Goal: Transaction & Acquisition: Obtain resource

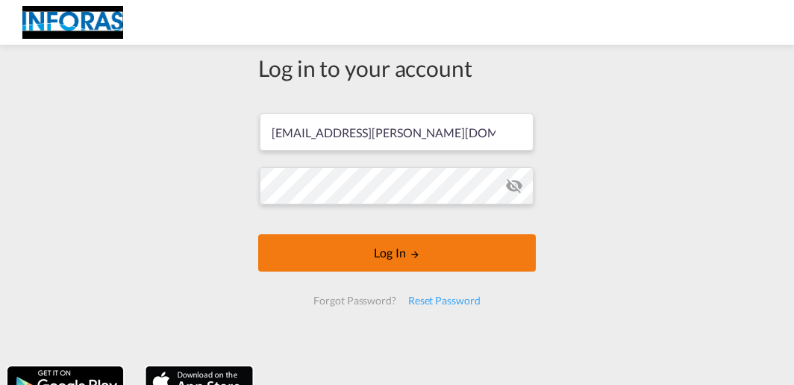
click at [398, 257] on button "Log In" at bounding box center [396, 252] width 277 height 37
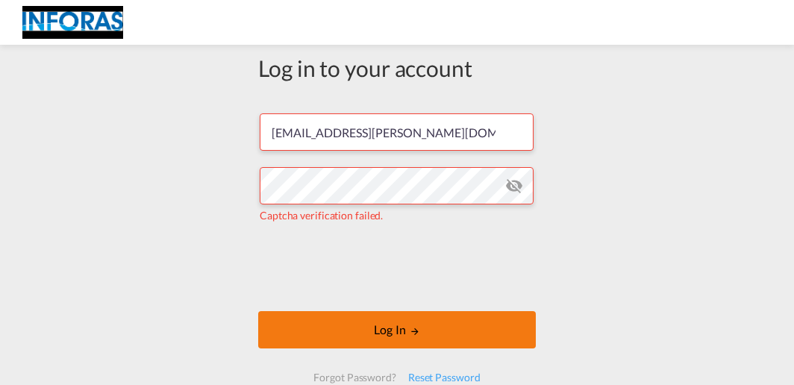
click at [396, 341] on button "Log In" at bounding box center [396, 329] width 277 height 37
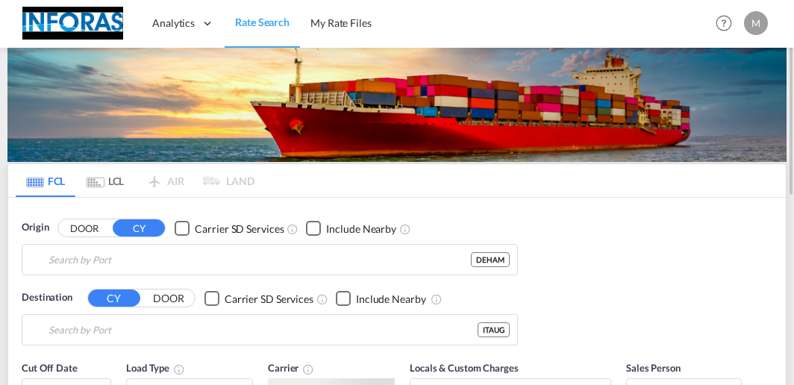
type input "[GEOGRAPHIC_DATA], [GEOGRAPHIC_DATA]"
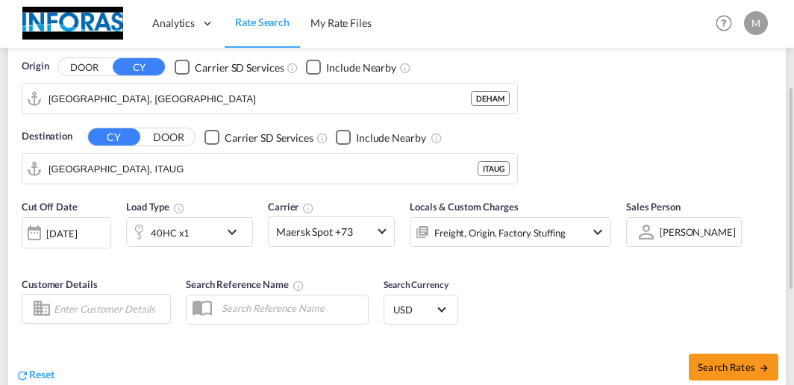
scroll to position [81, 0]
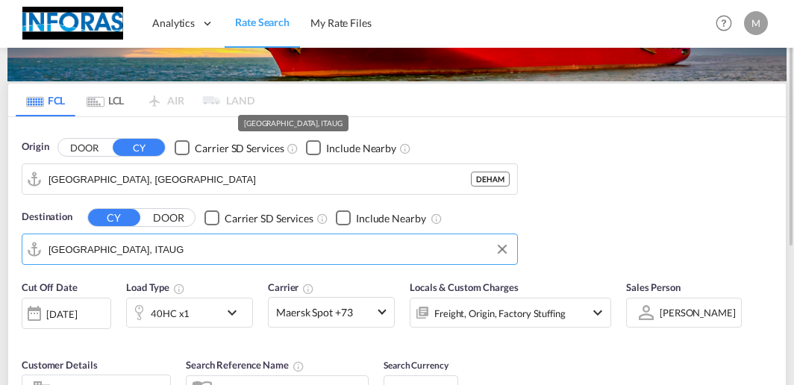
drag, startPoint x: 169, startPoint y: 238, endPoint x: 54, endPoint y: 239, distance: 115.6
click at [48, 239] on input "Augusta, ITAUG" at bounding box center [278, 249] width 461 height 22
click at [192, 238] on input "Augusta, ITAUG" at bounding box center [278, 249] width 461 height 22
drag, startPoint x: 133, startPoint y: 253, endPoint x: -40, endPoint y: 199, distance: 181.2
click at [48, 238] on input "Augusta, ITAUG" at bounding box center [278, 249] width 461 height 22
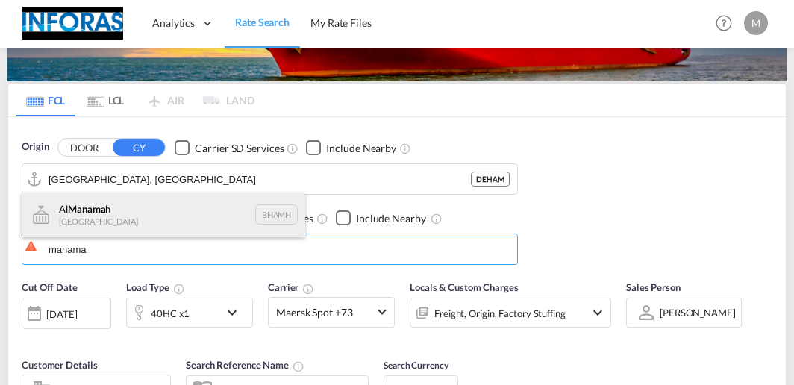
click at [173, 224] on div "Al Manama h Bahrain BHAMH" at bounding box center [163, 214] width 283 height 45
type input "Al Manamah, BHAMH"
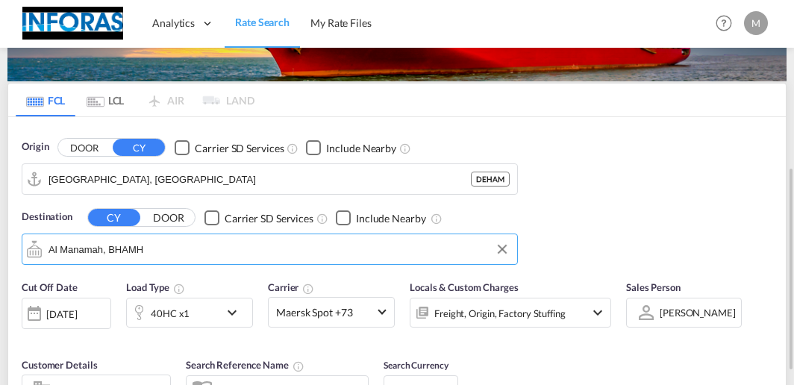
scroll to position [161, 0]
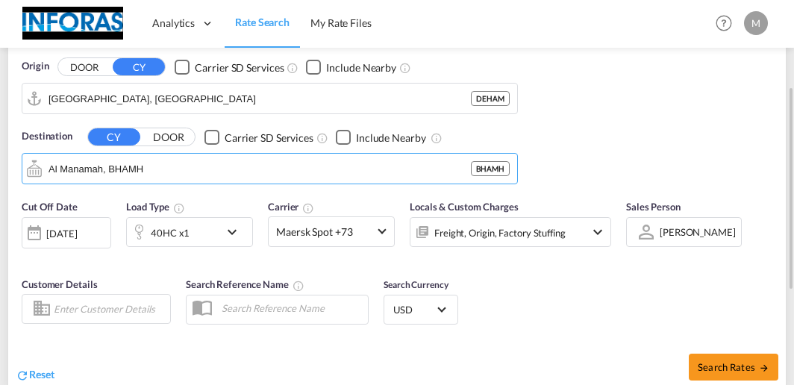
click at [230, 230] on md-icon "icon-chevron-down" at bounding box center [235, 232] width 25 height 18
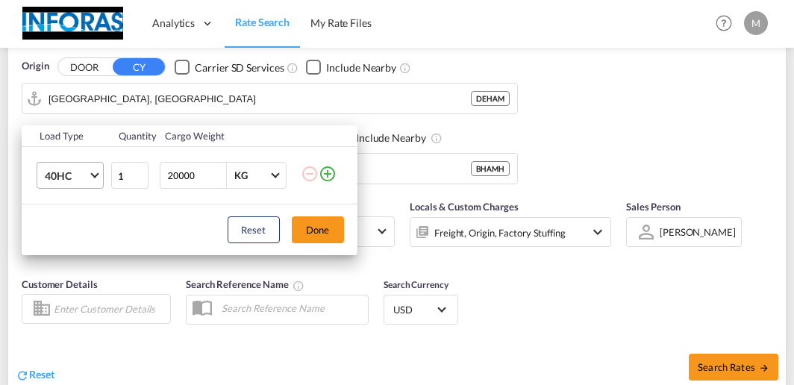
click at [90, 179] on md-select-value "40HC" at bounding box center [73, 175] width 60 height 25
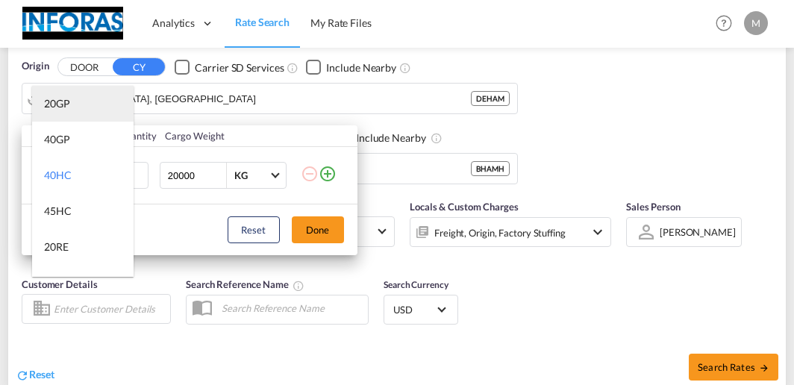
click at [63, 103] on div "20GP" at bounding box center [57, 103] width 26 height 15
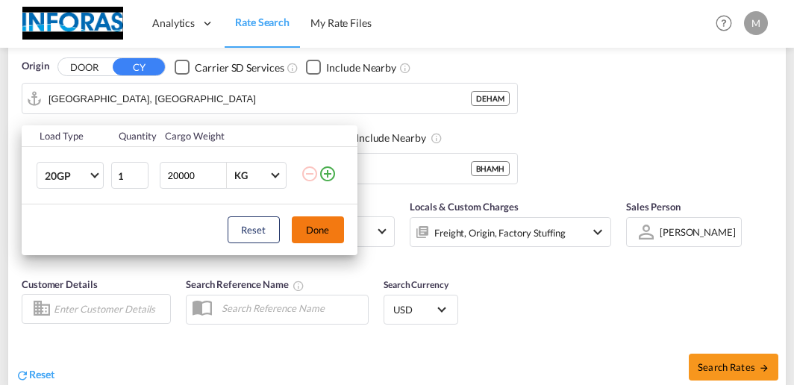
click at [324, 233] on button "Done" at bounding box center [318, 229] width 52 height 27
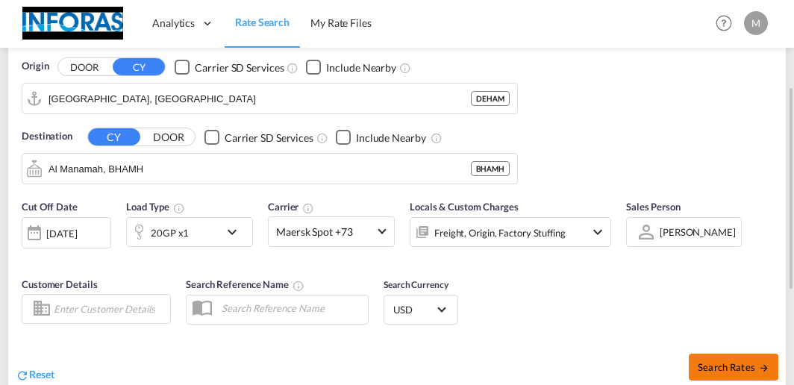
click at [753, 361] on span "Search Rates" at bounding box center [733, 367] width 72 height 12
type input "DEHAM to BHAMH / 26 Aug 2025"
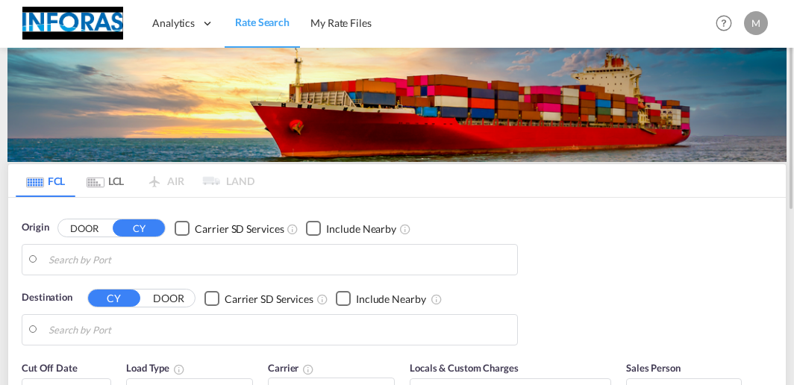
type input "[GEOGRAPHIC_DATA], [GEOGRAPHIC_DATA]"
type input "Al Manamah, BHAMH"
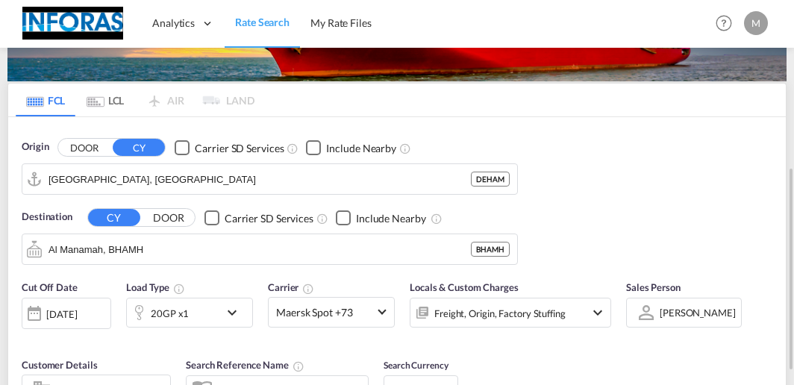
scroll to position [161, 0]
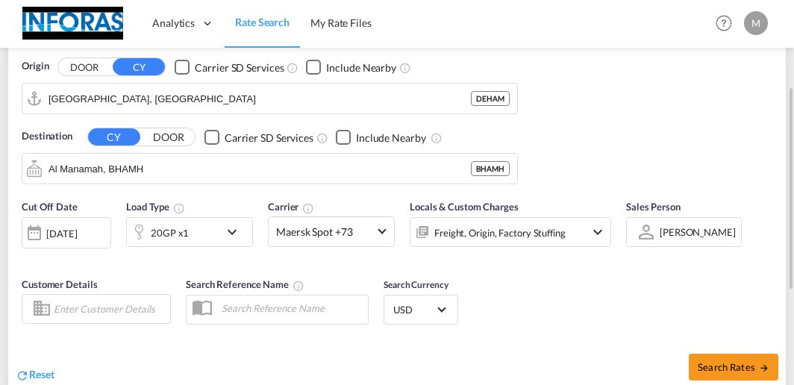
click at [732, 379] on div "Search Rates" at bounding box center [593, 366] width 385 height 43
click at [723, 366] on span "Search Rates" at bounding box center [733, 367] width 72 height 12
type input "DEHAM to BHAMH / 26 Aug 2025"
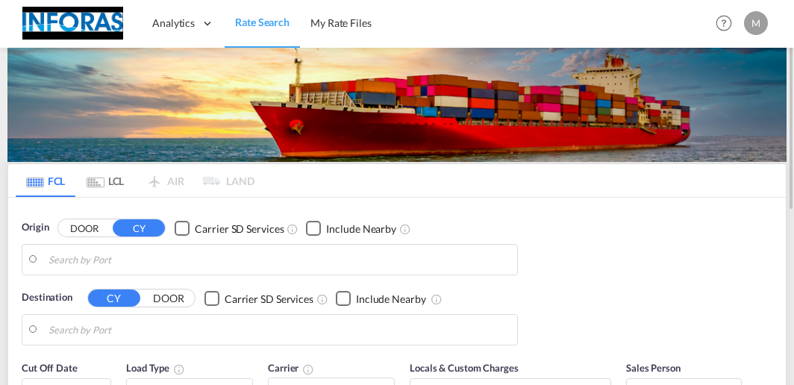
type input "[GEOGRAPHIC_DATA], [GEOGRAPHIC_DATA]"
type input "Al Manamah, BHAMH"
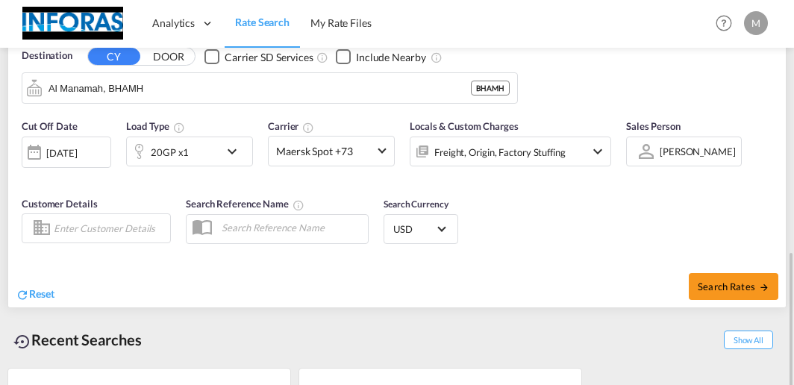
scroll to position [323, 0]
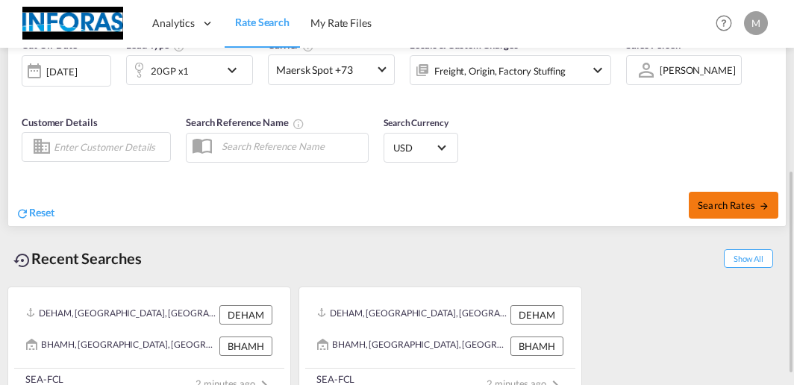
click at [706, 201] on span "Search Rates" at bounding box center [733, 205] width 72 height 12
type input "DEHAM to BHAMH / 26 Aug 2025"
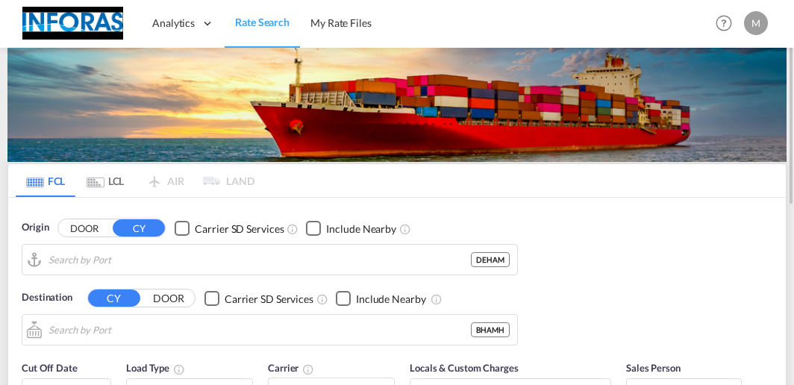
type input "[GEOGRAPHIC_DATA], [GEOGRAPHIC_DATA]"
type input "Al Manamah, BHAMH"
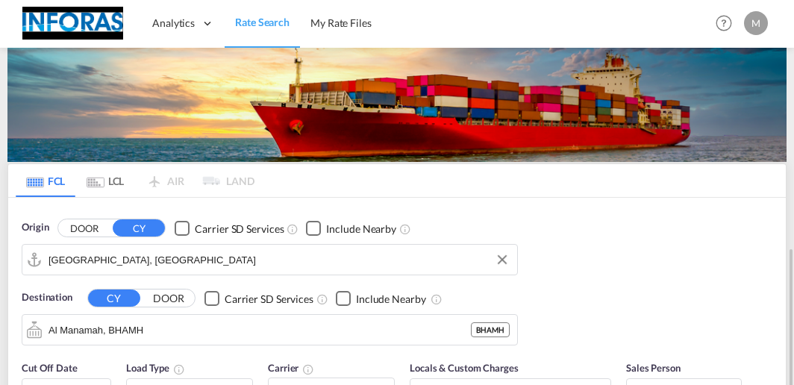
scroll to position [161, 0]
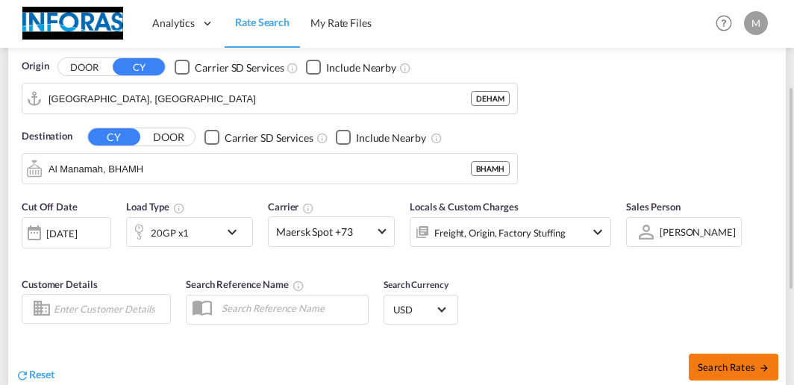
click at [715, 363] on span "Search Rates" at bounding box center [733, 367] width 72 height 12
type input "DEHAM to BHAMH / 26 Aug 2025"
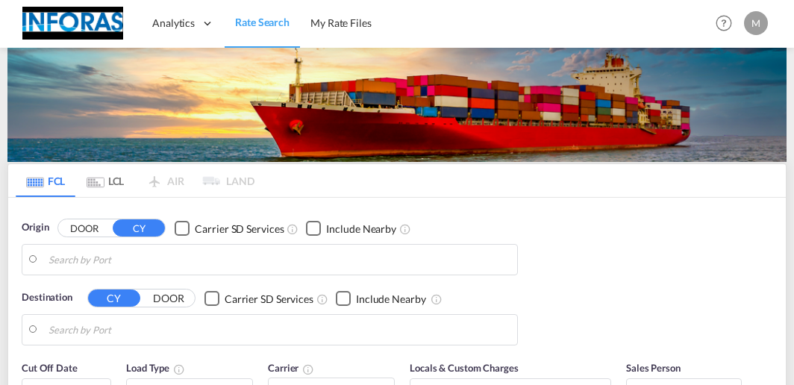
type input "[GEOGRAPHIC_DATA], [GEOGRAPHIC_DATA]"
type input "Al Manamah, BHAMH"
